Goal: Task Accomplishment & Management: Use online tool/utility

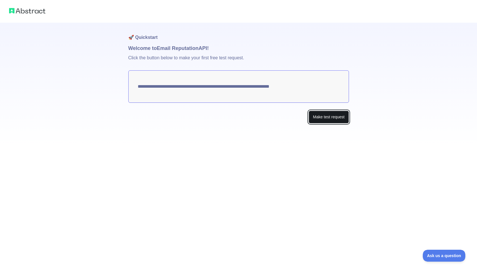
click at [319, 116] on button "Make test request" at bounding box center [328, 117] width 40 height 13
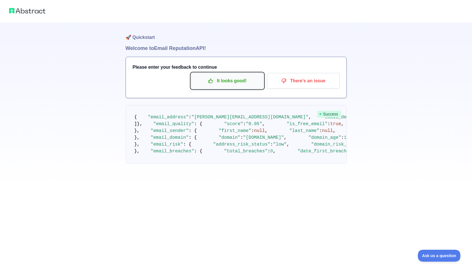
click at [237, 81] on p "It looks good!" at bounding box center [227, 81] width 64 height 10
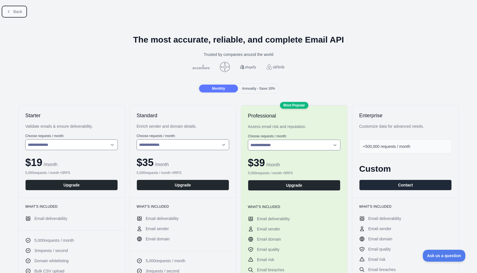
click at [10, 12] on icon at bounding box center [9, 11] width 5 height 5
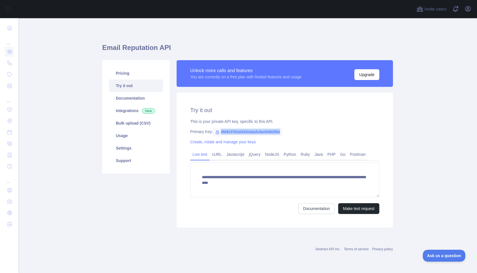
drag, startPoint x: 216, startPoint y: 132, endPoint x: 295, endPoint y: 131, distance: 78.9
click at [296, 132] on div "Primary Key: 050913791bf2431fa2a5c8aef2d0255d" at bounding box center [284, 132] width 189 height 6
copy span "050913791bf2431fa2a5c8aef2d0255d"
